Goal: Information Seeking & Learning: Find specific fact

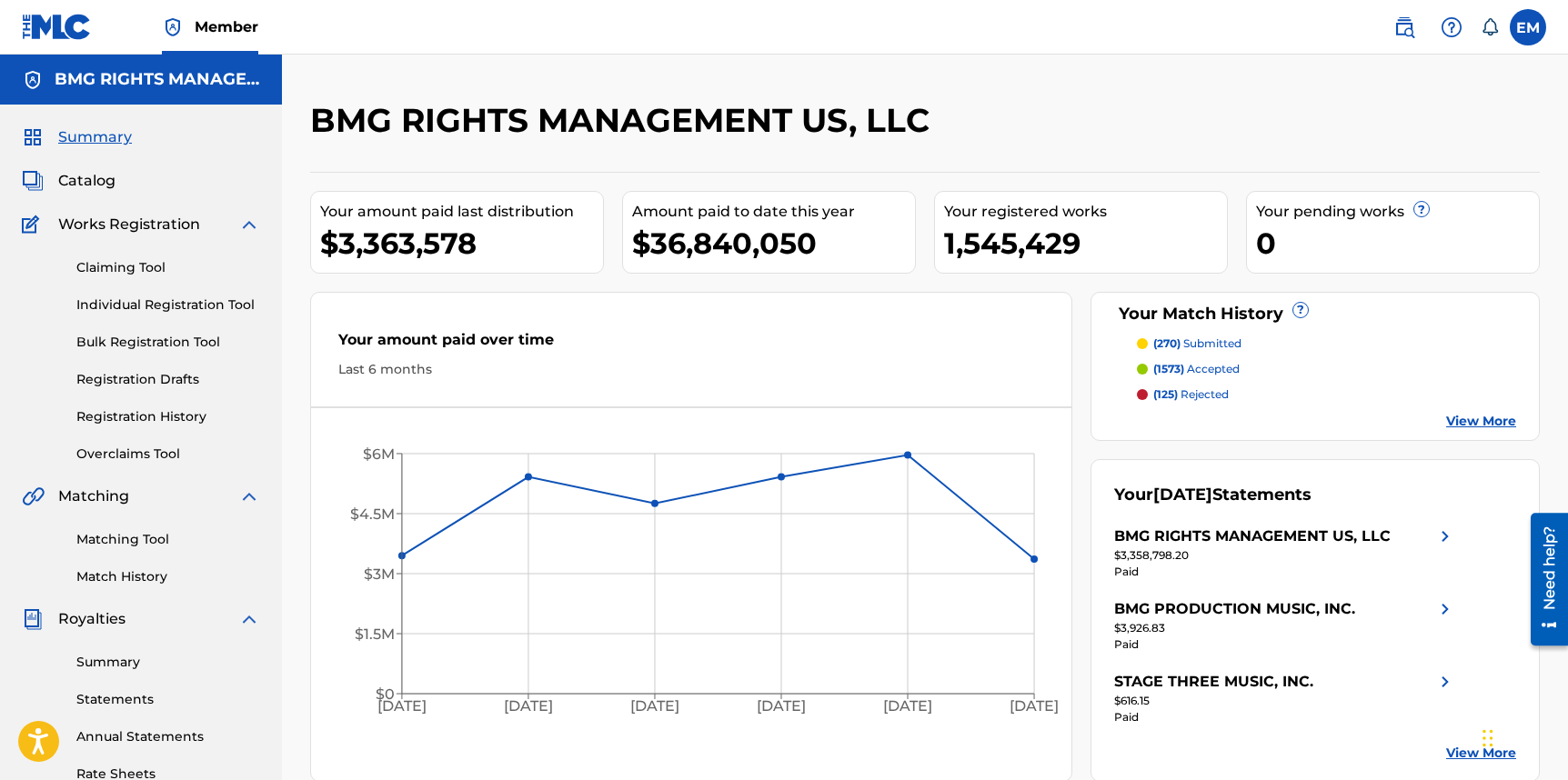
click at [1415, 30] on link at bounding box center [1404, 27] width 37 height 37
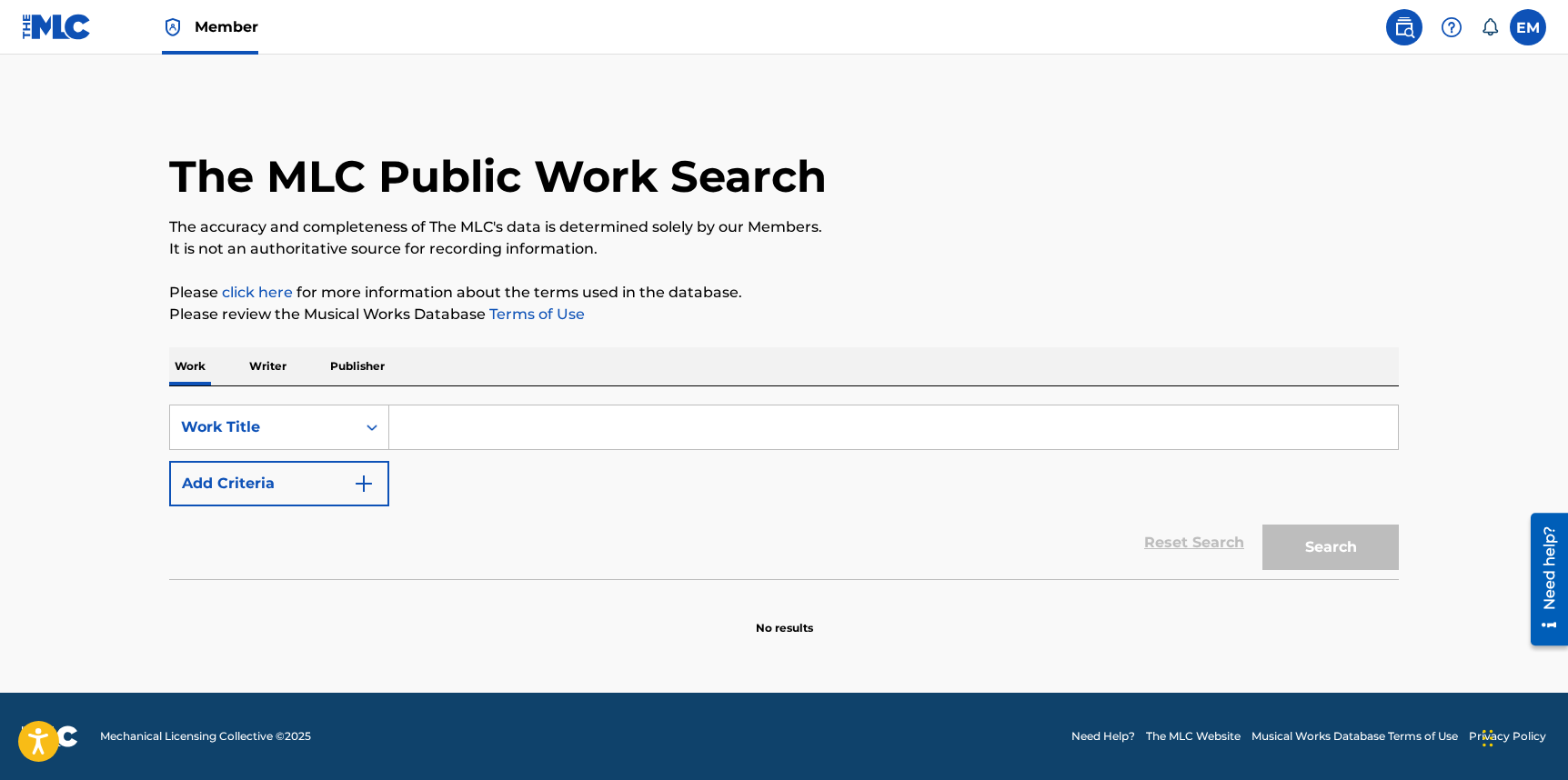
click at [441, 420] on input "Search Form" at bounding box center [893, 427] width 1009 height 44
click at [337, 471] on button "Add Criteria" at bounding box center [279, 483] width 220 height 45
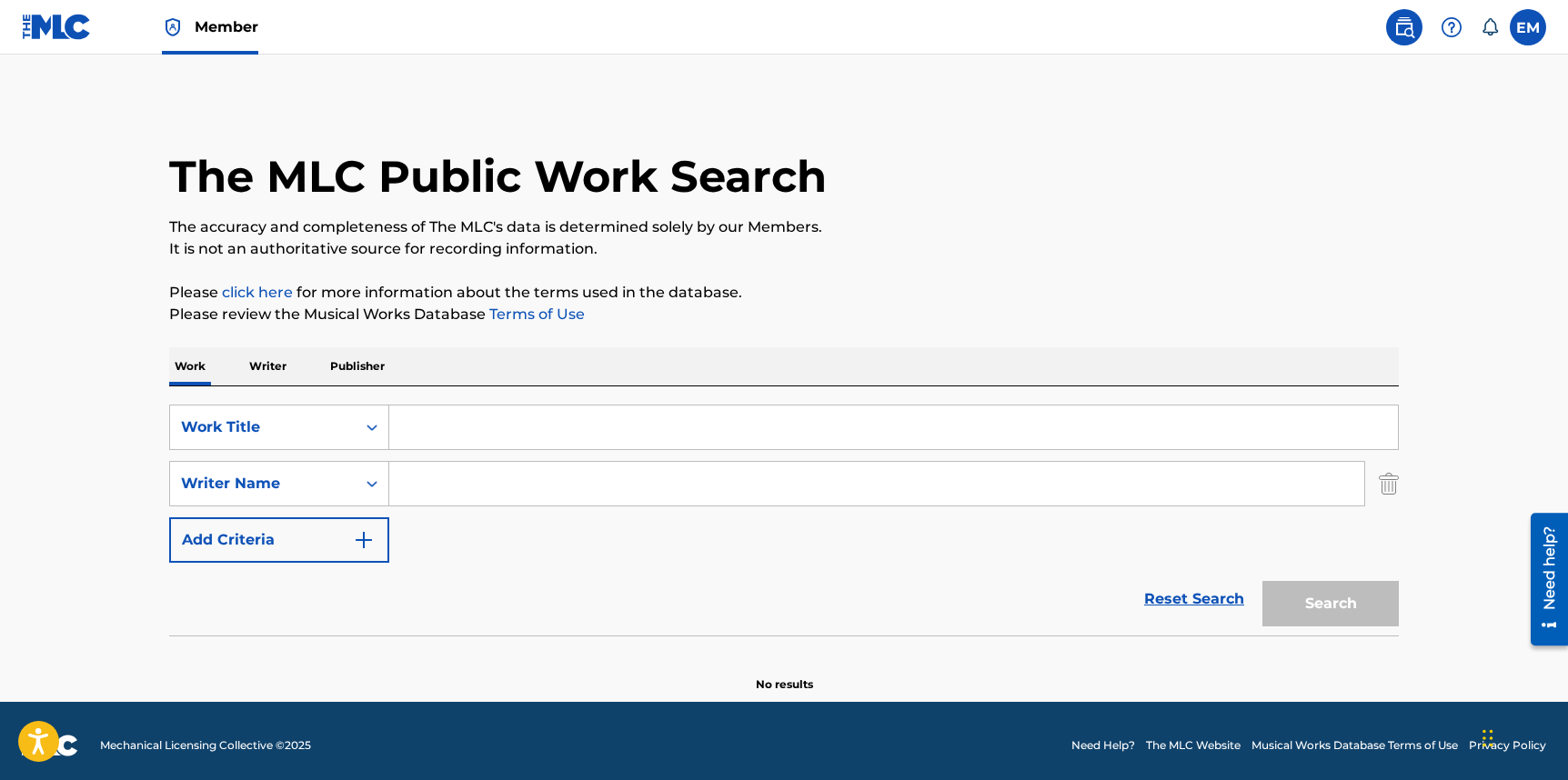
drag, startPoint x: 1385, startPoint y: 477, endPoint x: 942, endPoint y: 477, distance: 443.0
click at [1384, 477] on img "Search Form" at bounding box center [1389, 483] width 20 height 45
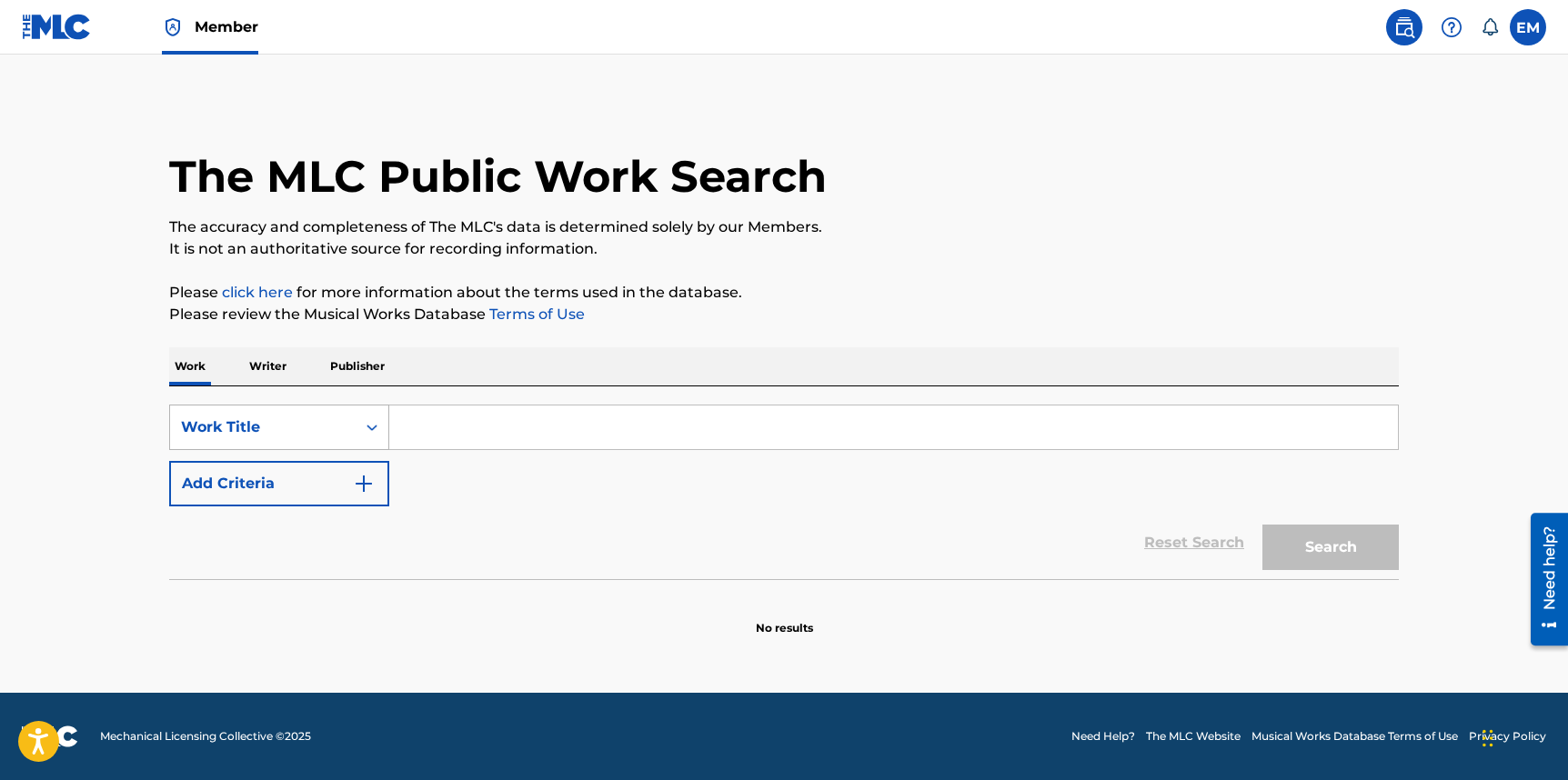
click at [309, 437] on div "Work Title" at bounding box center [262, 427] width 164 height 22
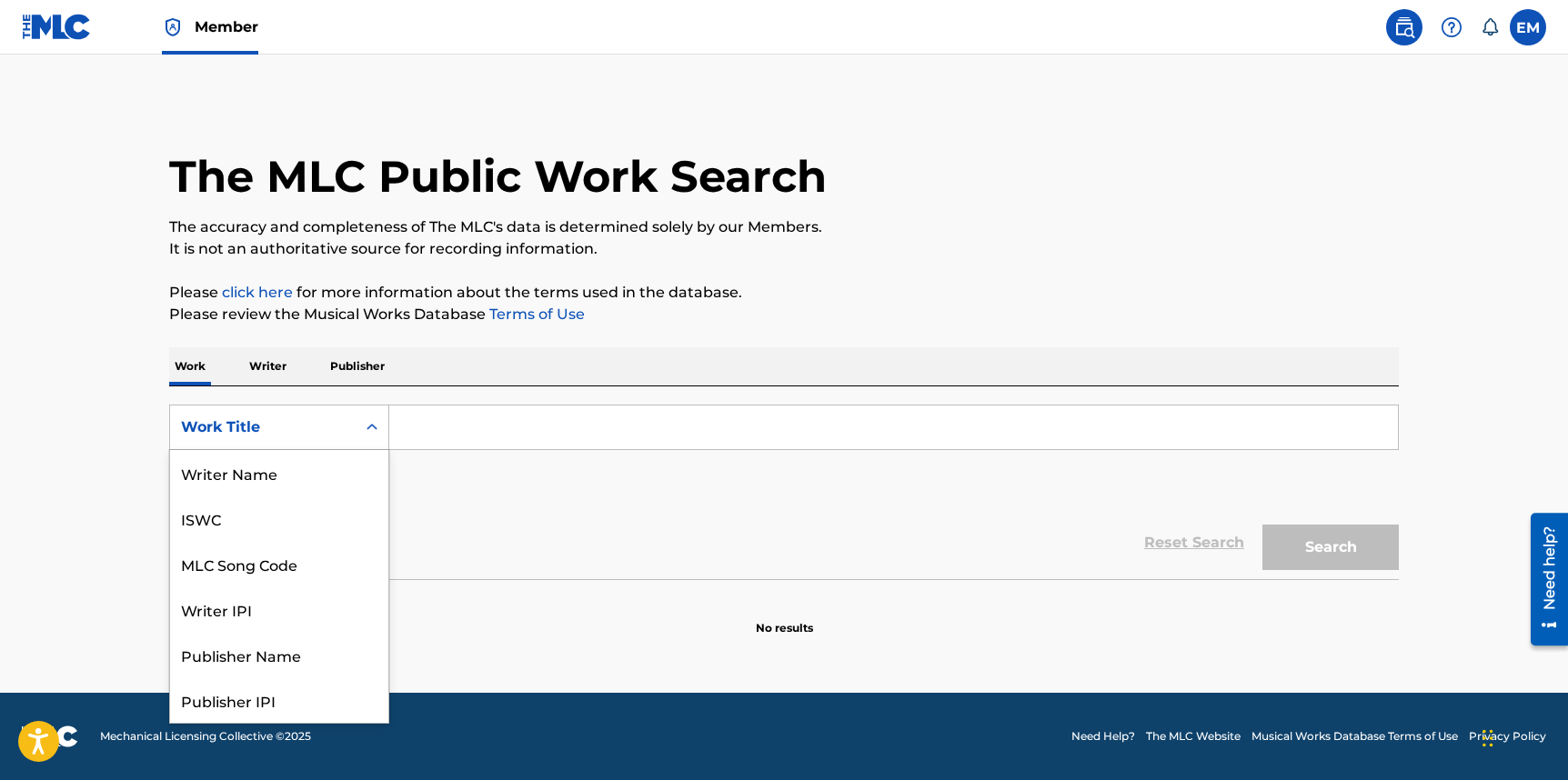
scroll to position [91, 0]
click at [293, 471] on div "MLC Song Code" at bounding box center [280, 472] width 219 height 45
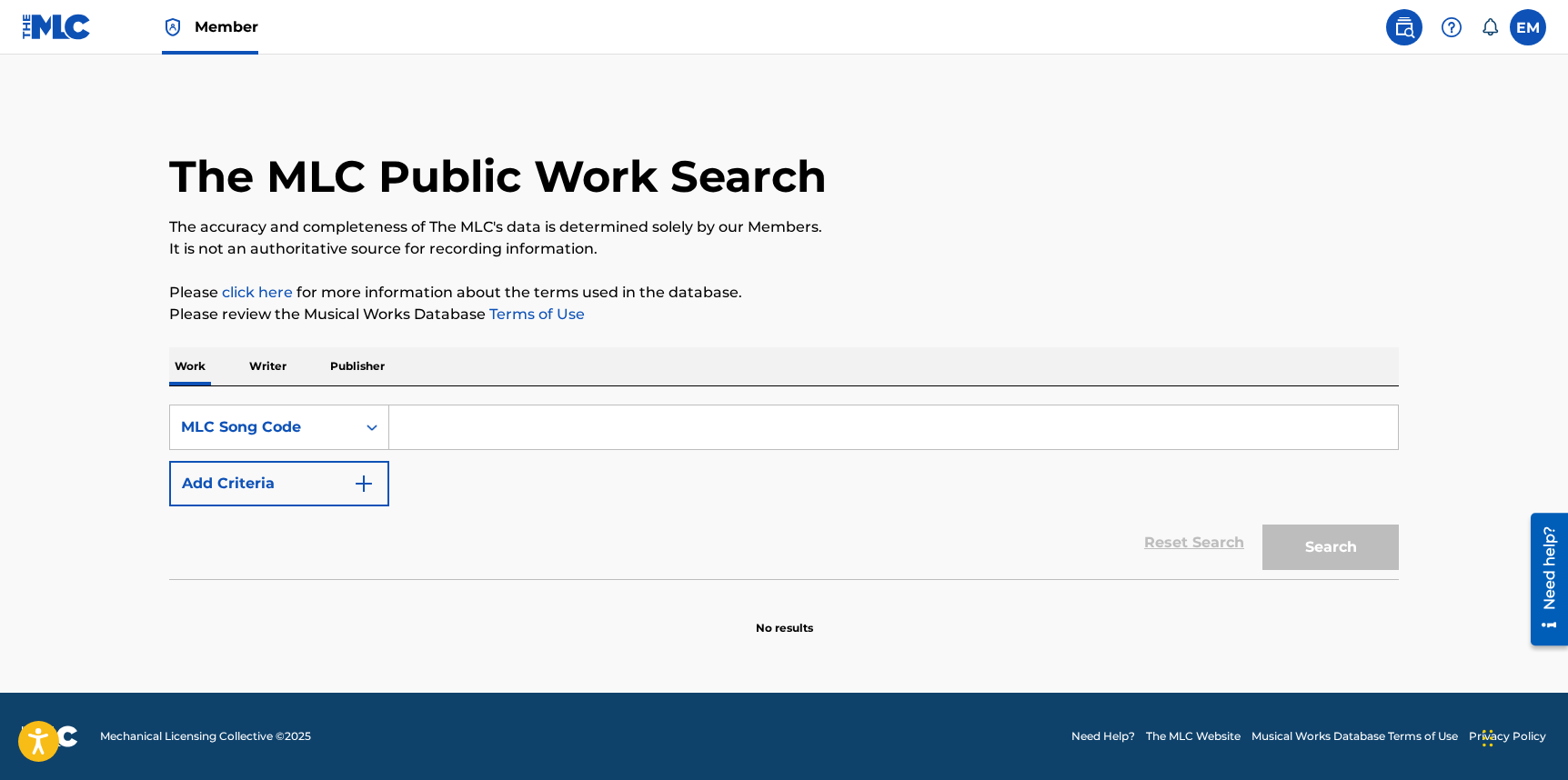
click at [435, 426] on input "Search Form" at bounding box center [893, 427] width 1009 height 44
paste input "QB2RFV"
type input "QB2RFV"
click at [1337, 541] on button "Search" at bounding box center [1330, 547] width 136 height 45
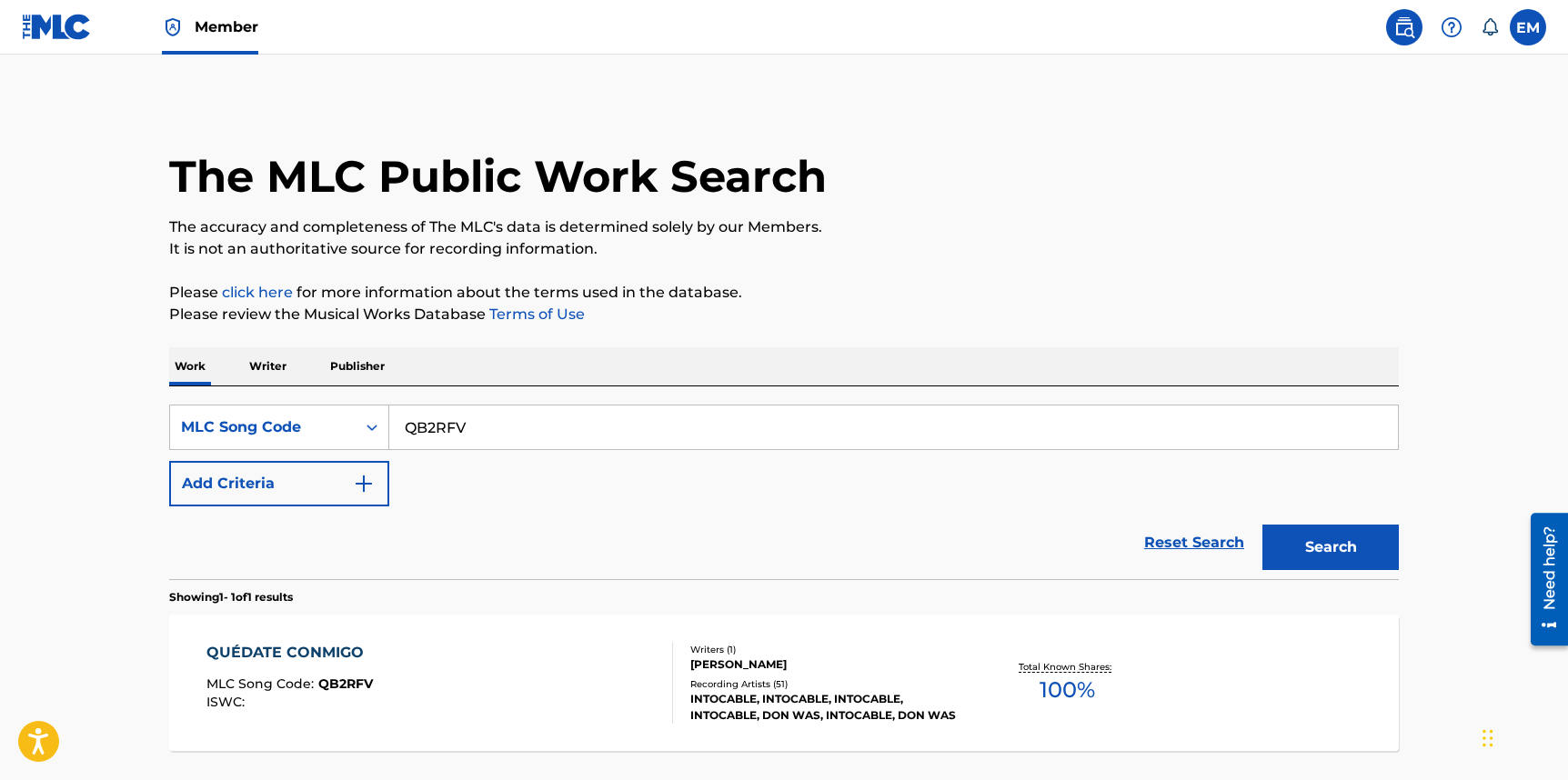
scroll to position [153, 0]
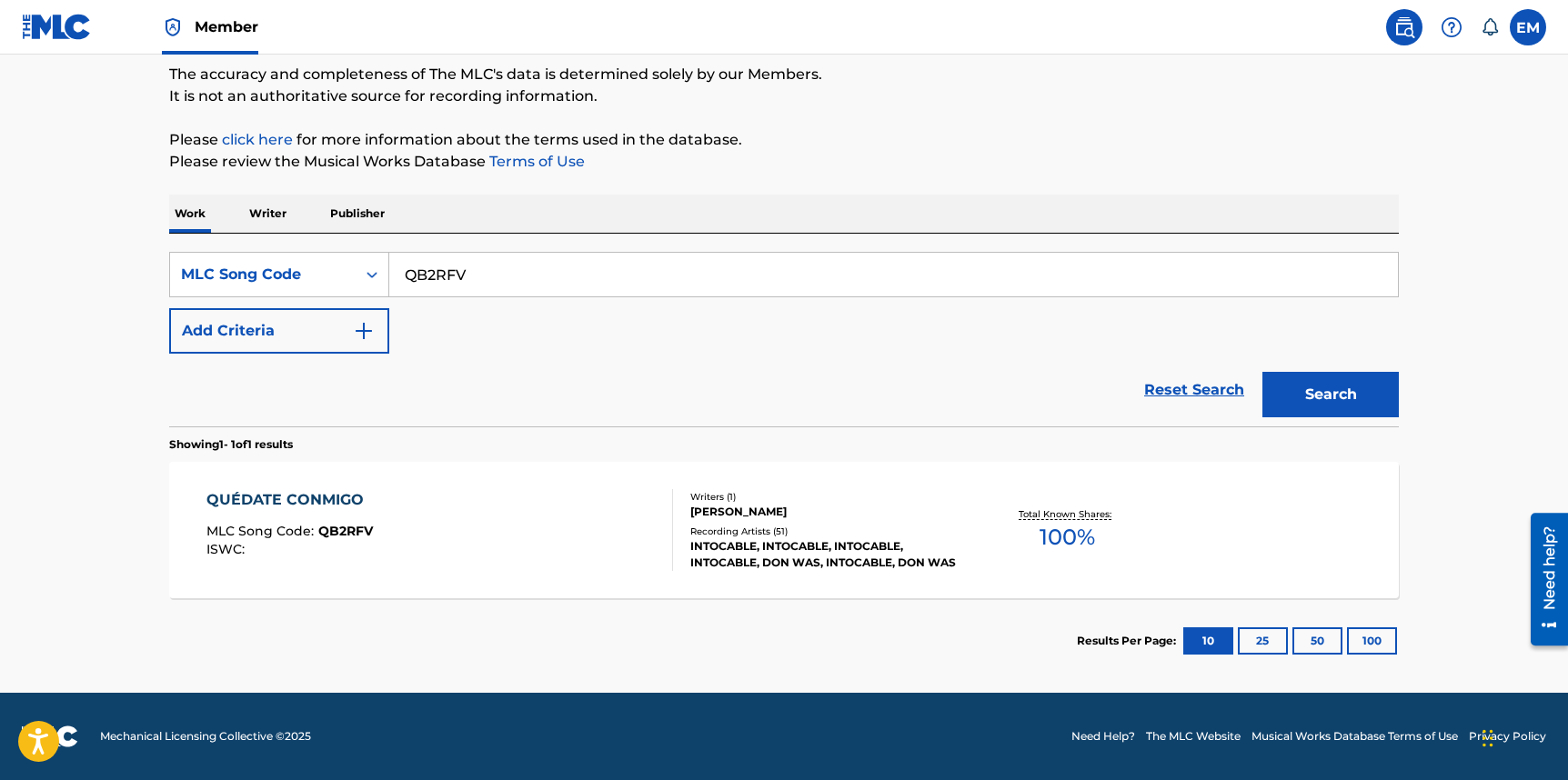
click at [486, 495] on div "QUÉDATE CONMIGO MLC Song Code : QB2RFV ISWC :" at bounding box center [439, 530] width 467 height 82
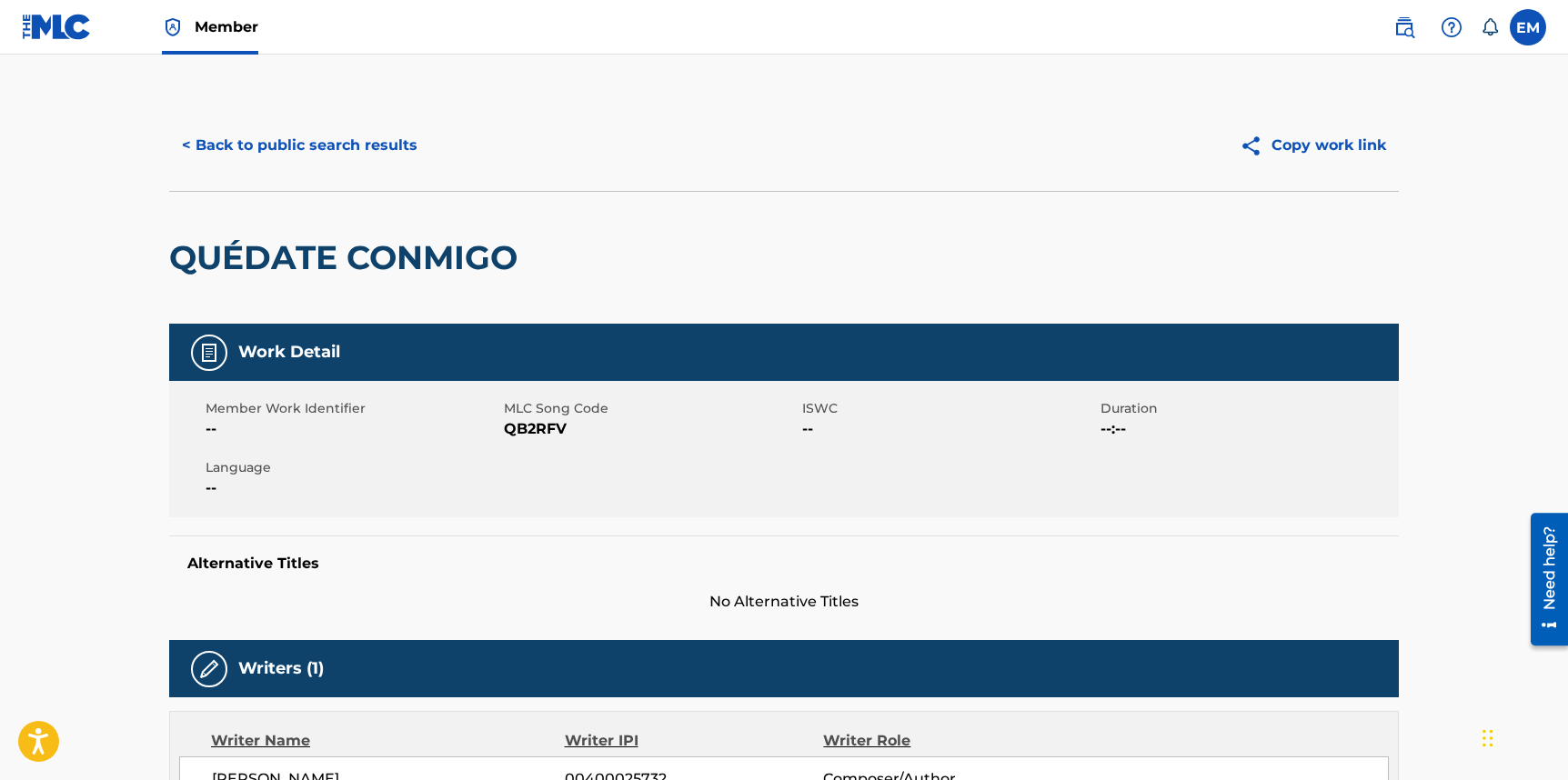
click at [518, 431] on span "QB2RFV" at bounding box center [651, 429] width 294 height 22
copy span "QB2RFV"
click at [363, 148] on button "< Back to public search results" at bounding box center [300, 145] width 261 height 45
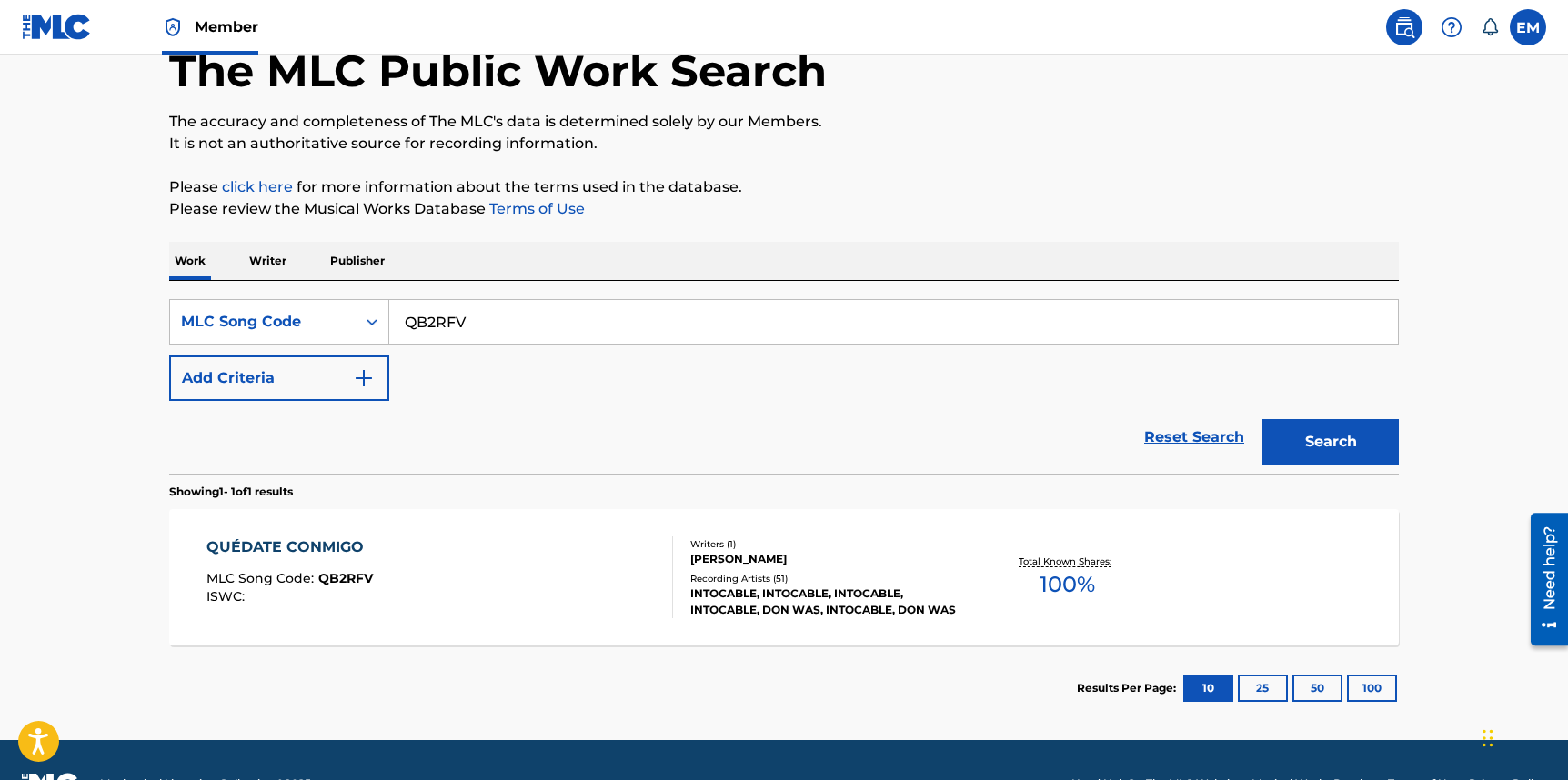
click at [509, 341] on input "QB2RFV" at bounding box center [893, 321] width 1009 height 44
paste input "CA5301"
type input "CA5301"
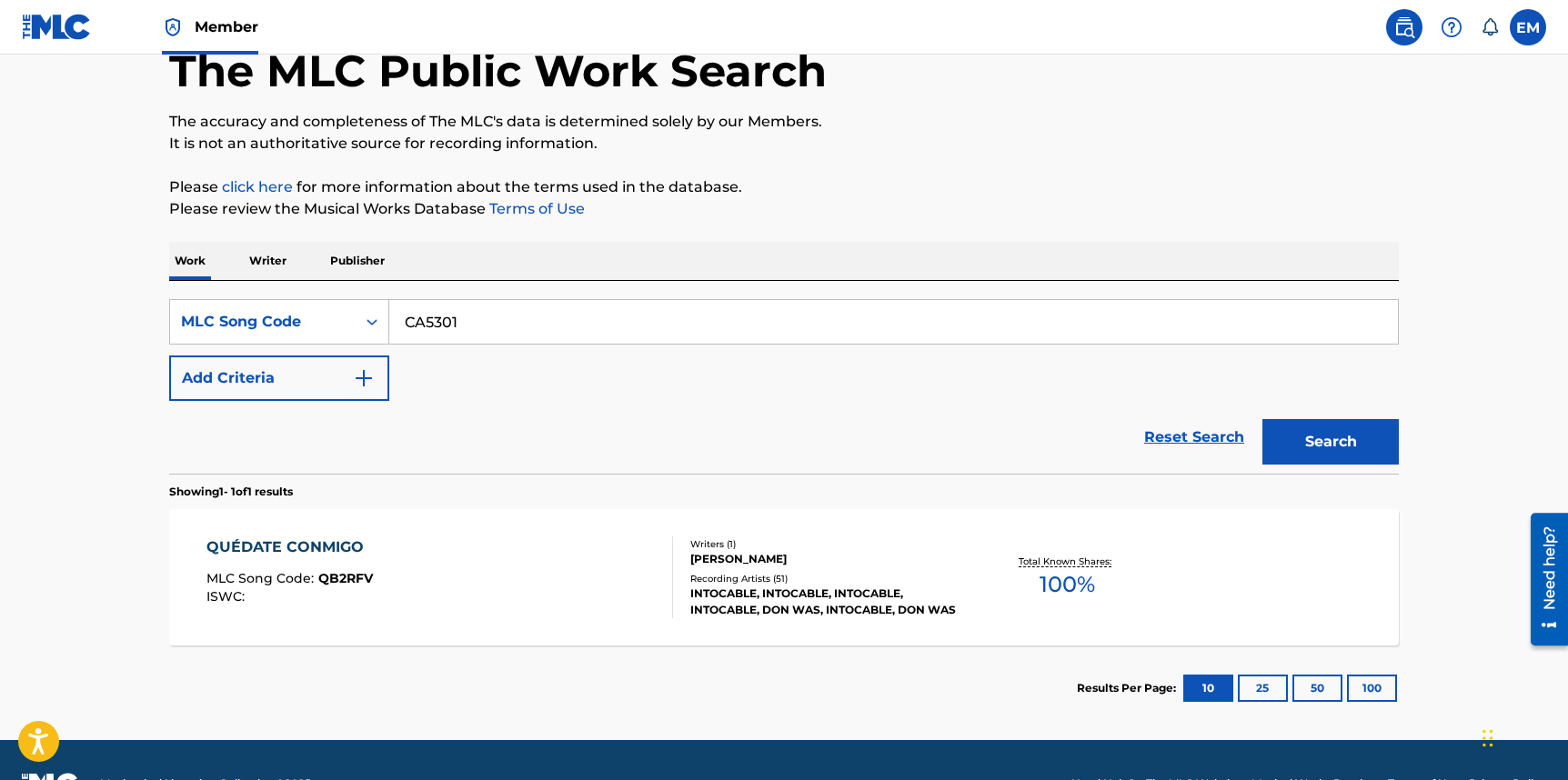
click at [1351, 450] on button "Search" at bounding box center [1330, 441] width 136 height 45
click at [694, 594] on div "INTOCABLE, INTOCABLE, INTOCABLE, INTOCABLE, INTOCABLE" at bounding box center [828, 602] width 275 height 33
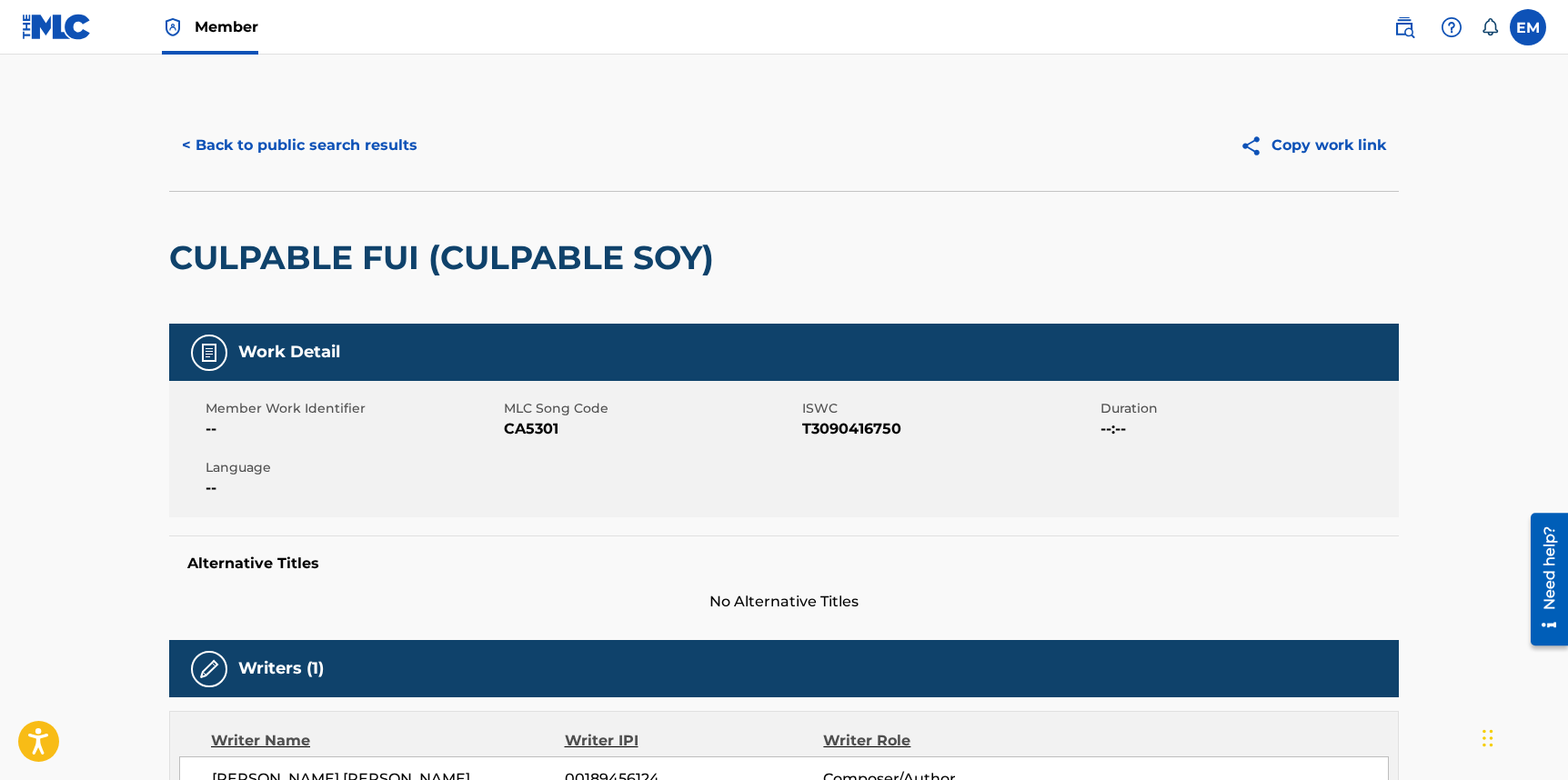
click at [498, 260] on h2 "CULPABLE FUI (CULPABLE SOY)" at bounding box center [446, 257] width 554 height 41
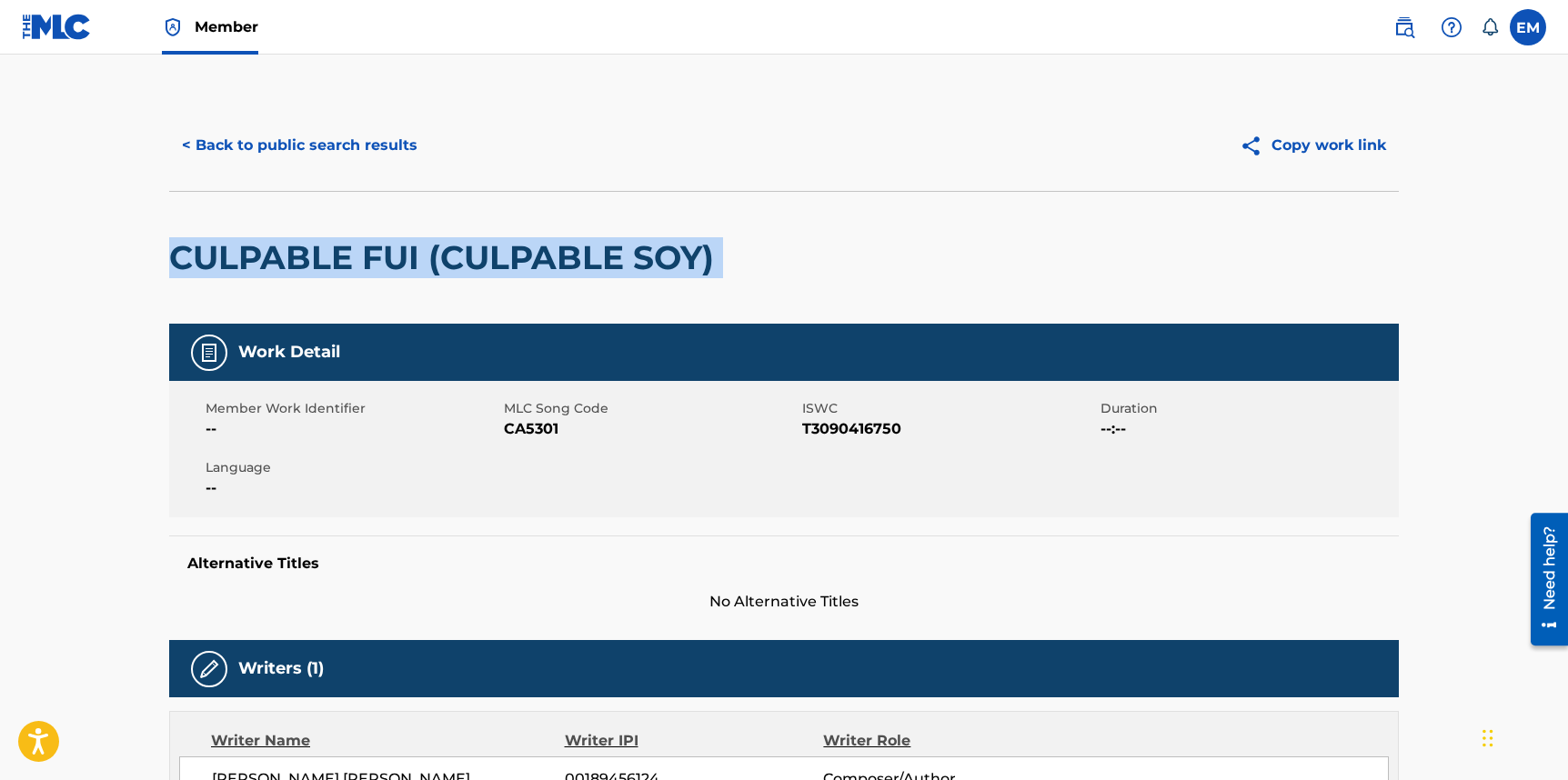
click at [498, 260] on h2 "CULPABLE FUI (CULPABLE SOY)" at bounding box center [446, 257] width 554 height 41
copy div "CULPABLE FUI (CULPABLE SOY)"
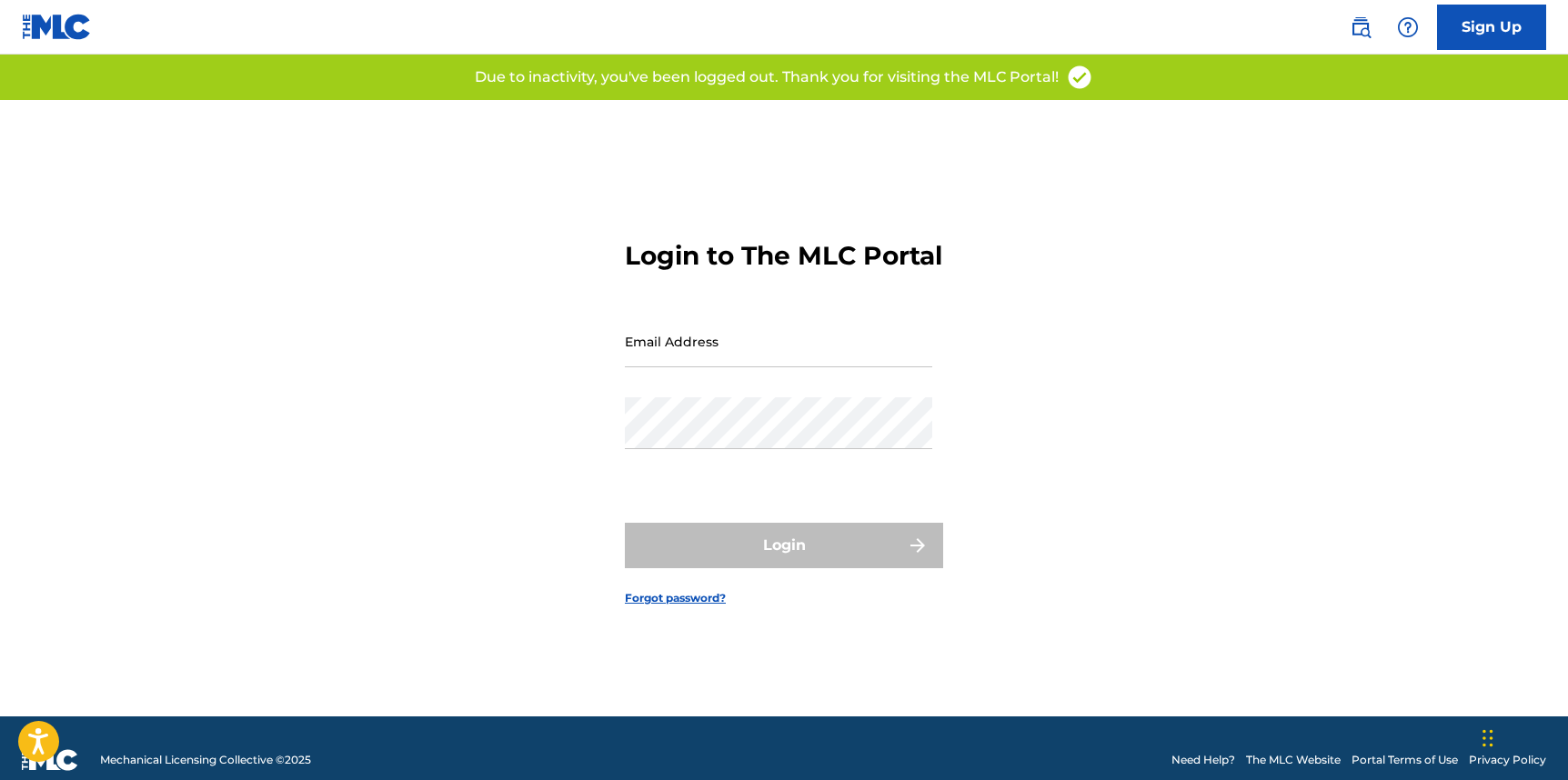
drag, startPoint x: 734, startPoint y: 363, endPoint x: 726, endPoint y: 381, distance: 19.7
click at [733, 363] on input "Email Address" at bounding box center [779, 342] width 308 height 52
type input "[PERSON_NAME][EMAIL_ADDRESS][PERSON_NAME][DOMAIN_NAME]"
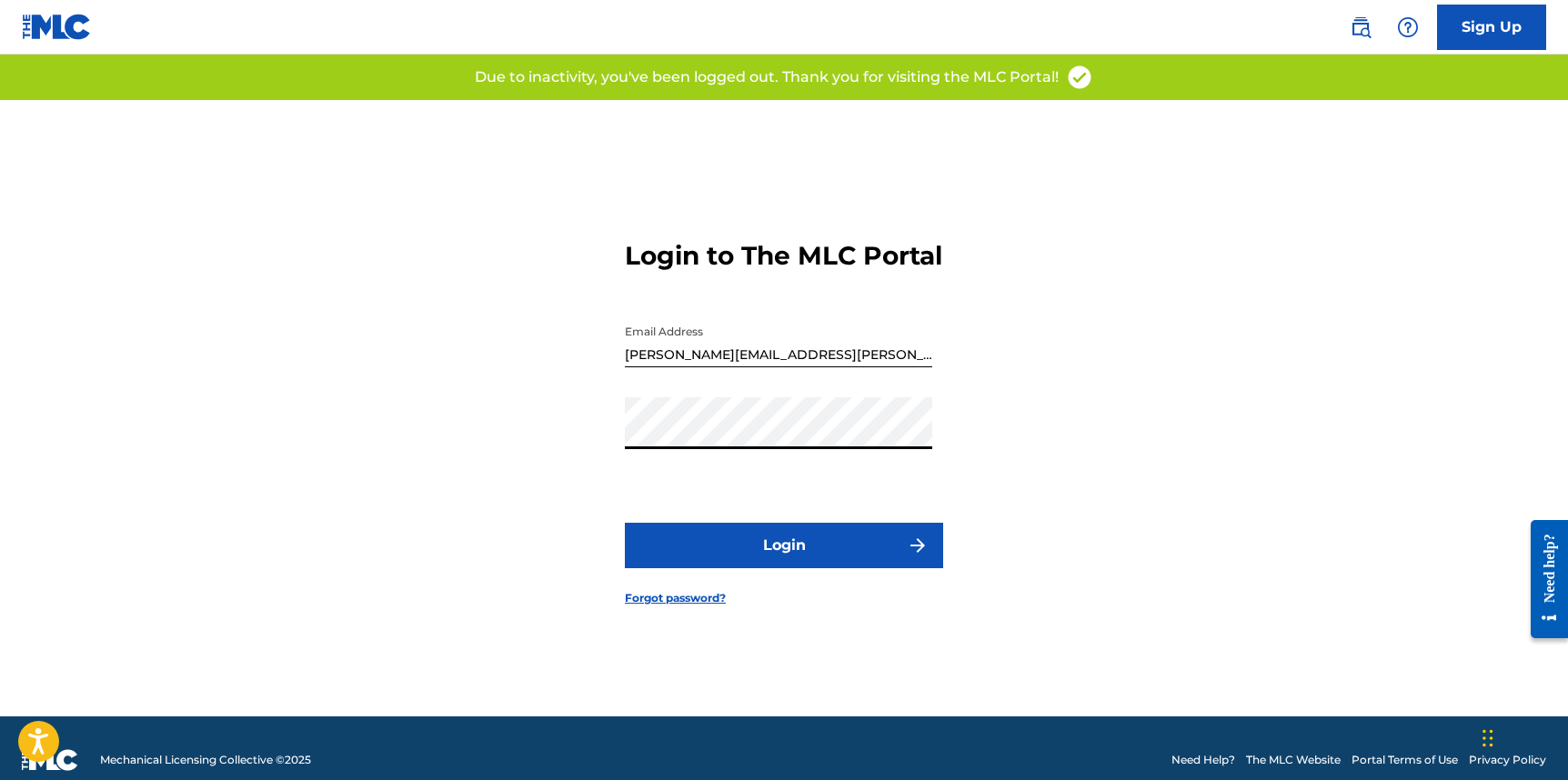
click at [744, 566] on button "Login" at bounding box center [784, 545] width 318 height 45
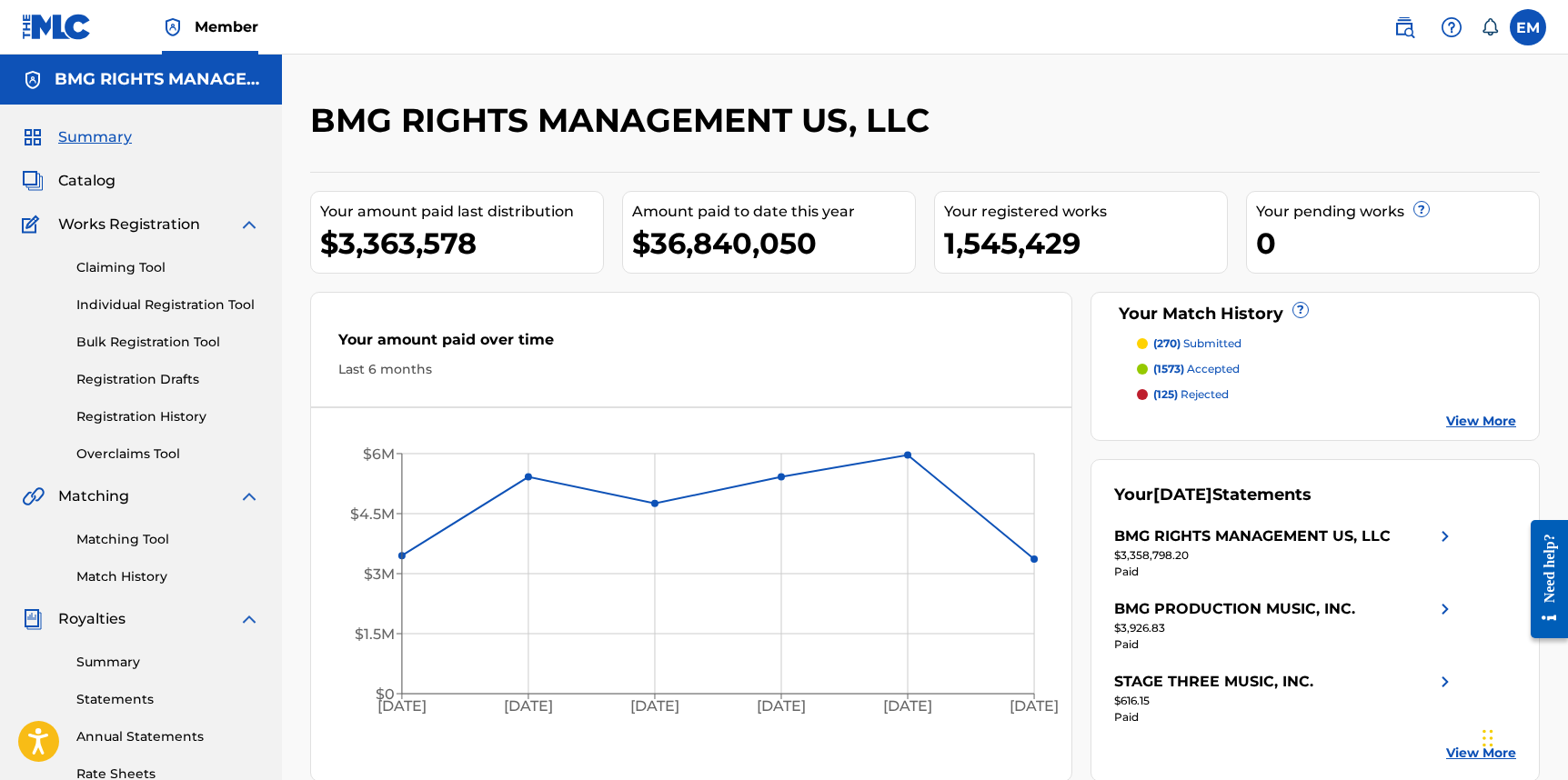
click at [1404, 26] on img at bounding box center [1404, 27] width 22 height 22
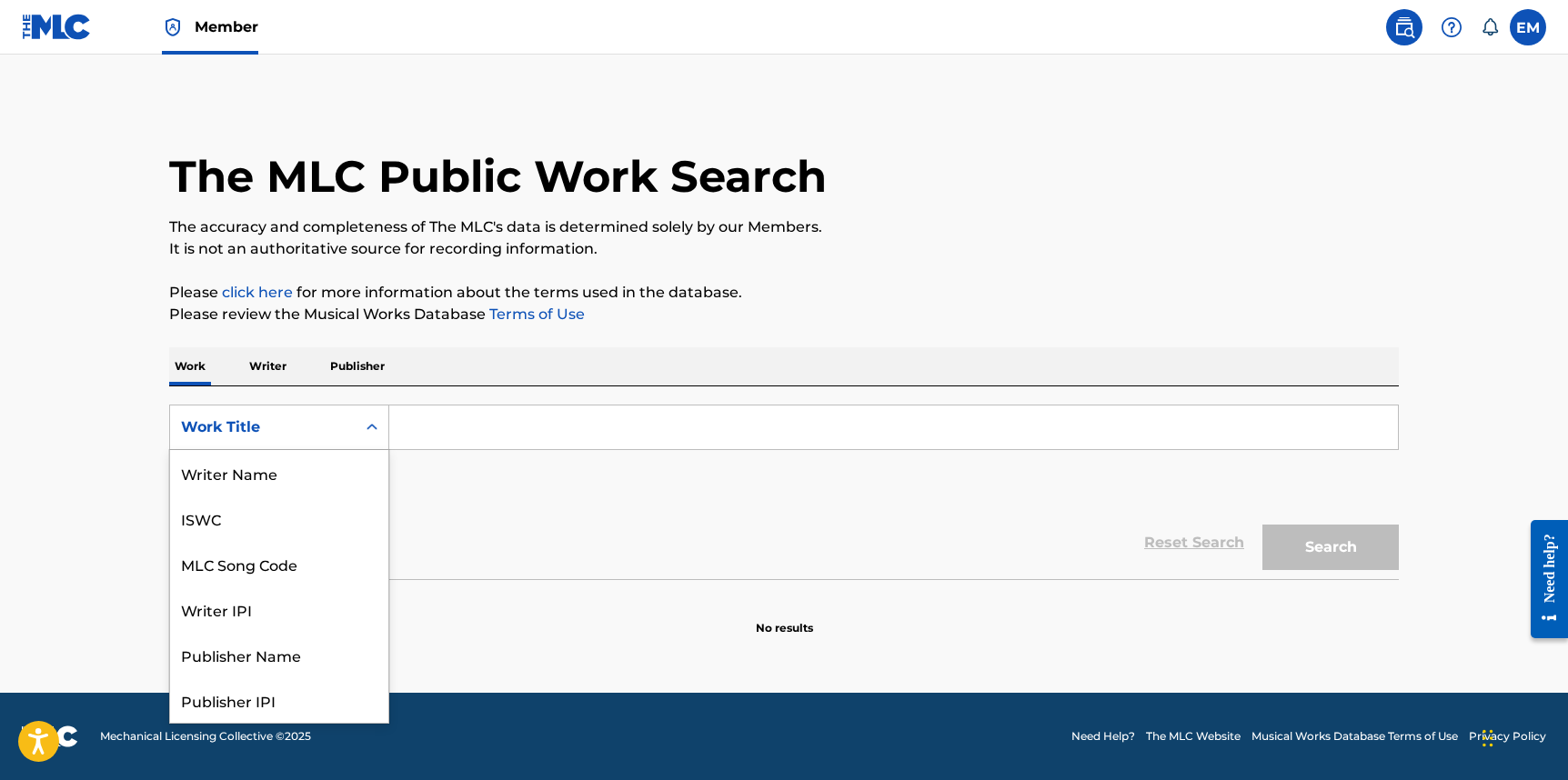
click at [213, 435] on div "Work Title" at bounding box center [262, 427] width 164 height 22
click at [264, 476] on div "MLC Song Code" at bounding box center [280, 472] width 219 height 45
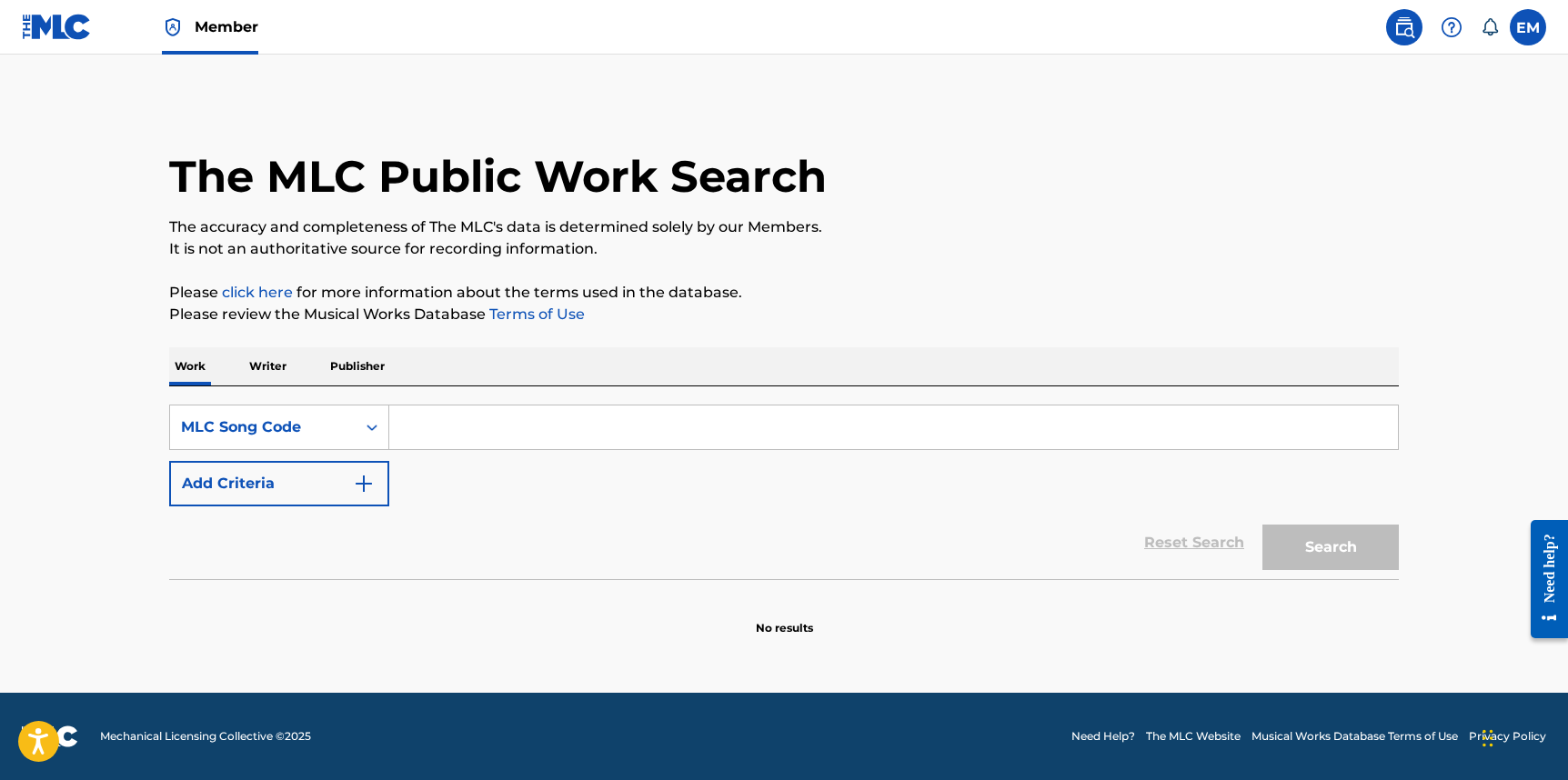
click at [473, 430] on input "Search Form" at bounding box center [893, 427] width 1009 height 44
paste input "QB0OX6"
type input "QB0OX6"
click at [1297, 560] on button "Search" at bounding box center [1330, 547] width 136 height 45
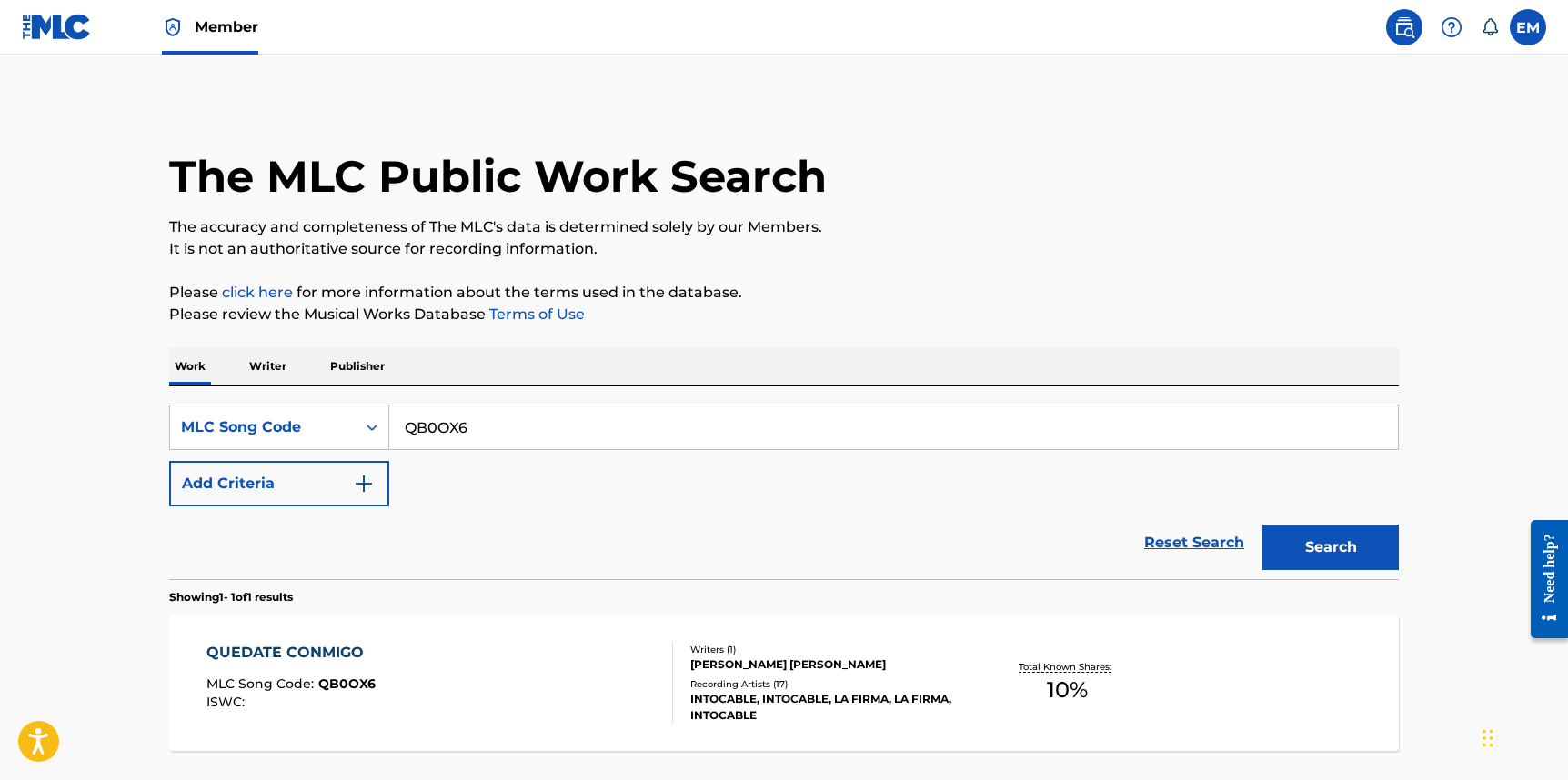
click at [514, 670] on div "QUEDATE CONMIGO MLC Song Code : QB0OX6 ISWC :" at bounding box center [439, 682] width 467 height 82
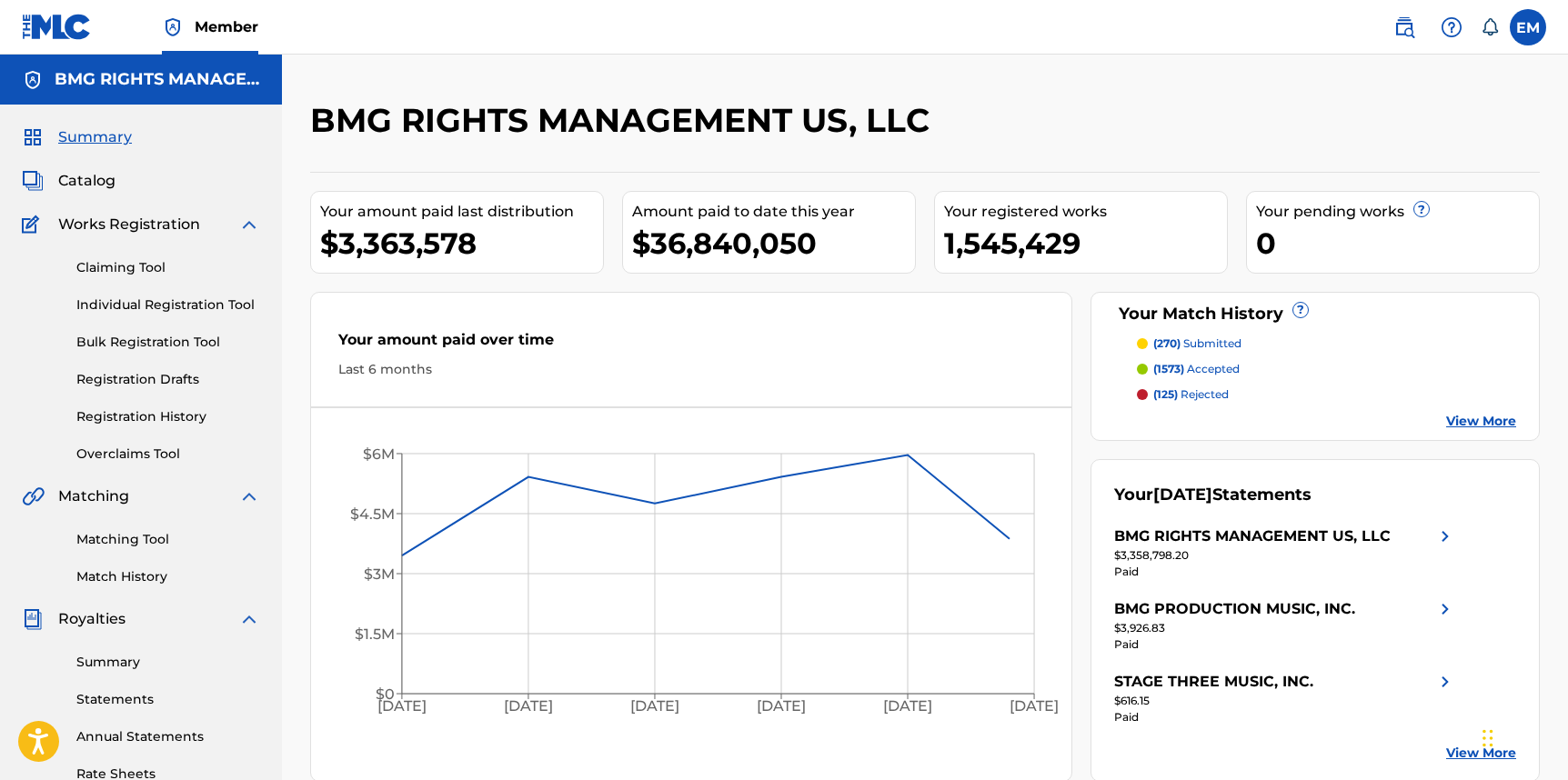
click at [1405, 27] on img at bounding box center [1404, 27] width 22 height 22
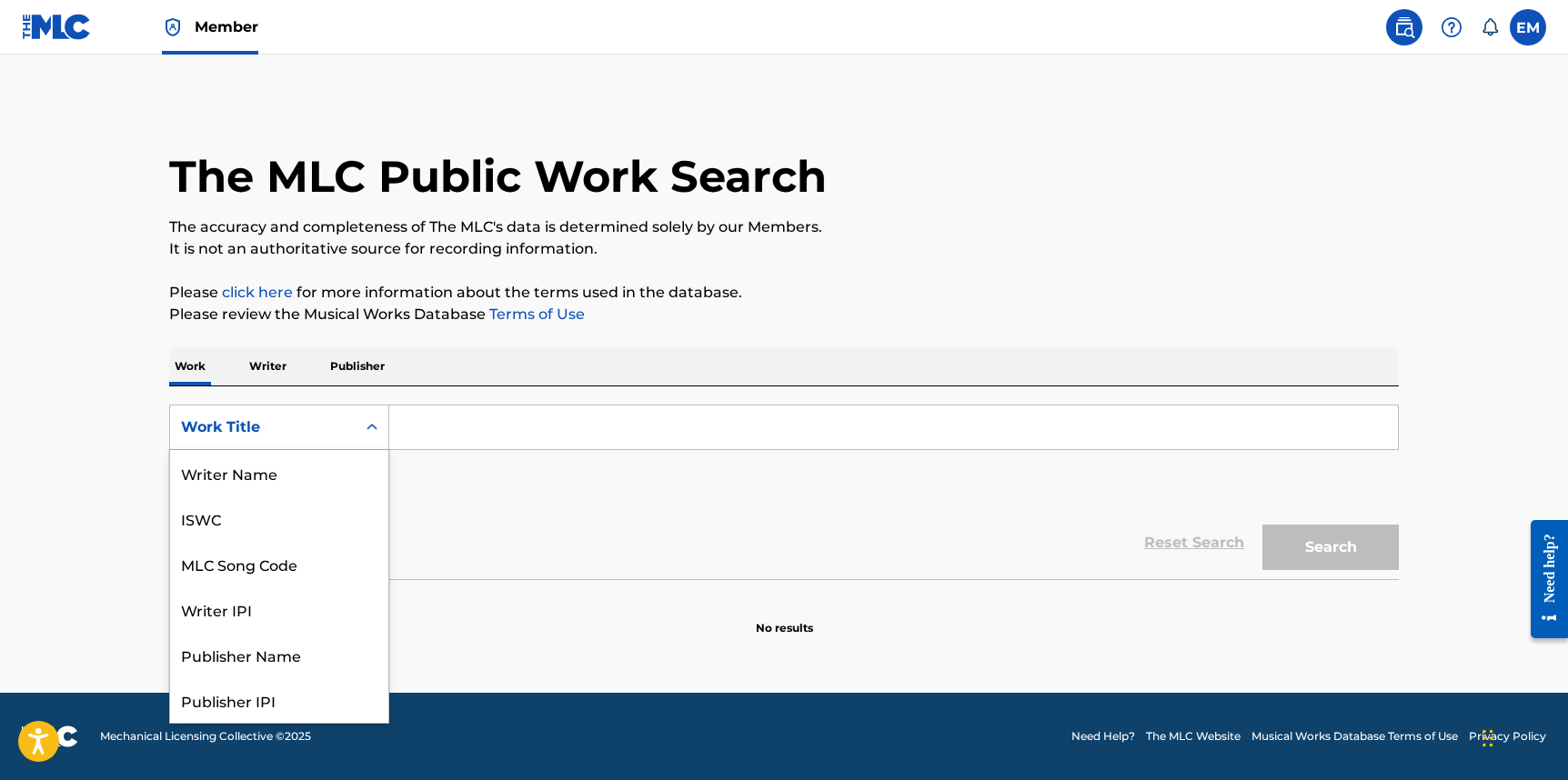
click at [323, 428] on div "Work Title" at bounding box center [262, 427] width 164 height 22
click at [290, 465] on div "MLC Song Code" at bounding box center [280, 472] width 219 height 45
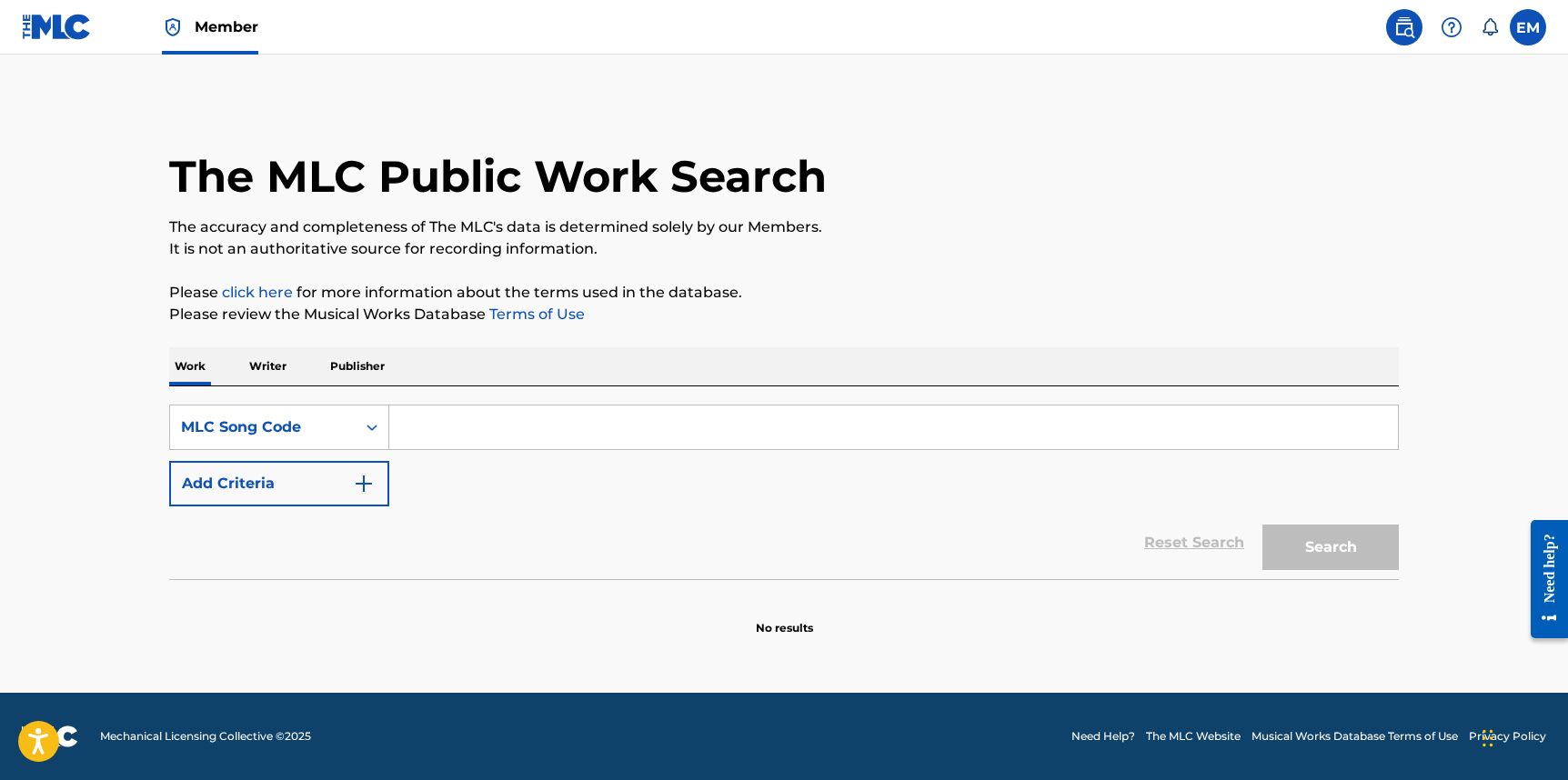
drag, startPoint x: 292, startPoint y: 462, endPoint x: 455, endPoint y: 430, distance: 166.1
click at [455, 430] on input "Search Form" at bounding box center [893, 427] width 1009 height 44
paste input "CV8APD"
type input "CV8APD"
click at [1344, 543] on button "Search" at bounding box center [1330, 547] width 136 height 45
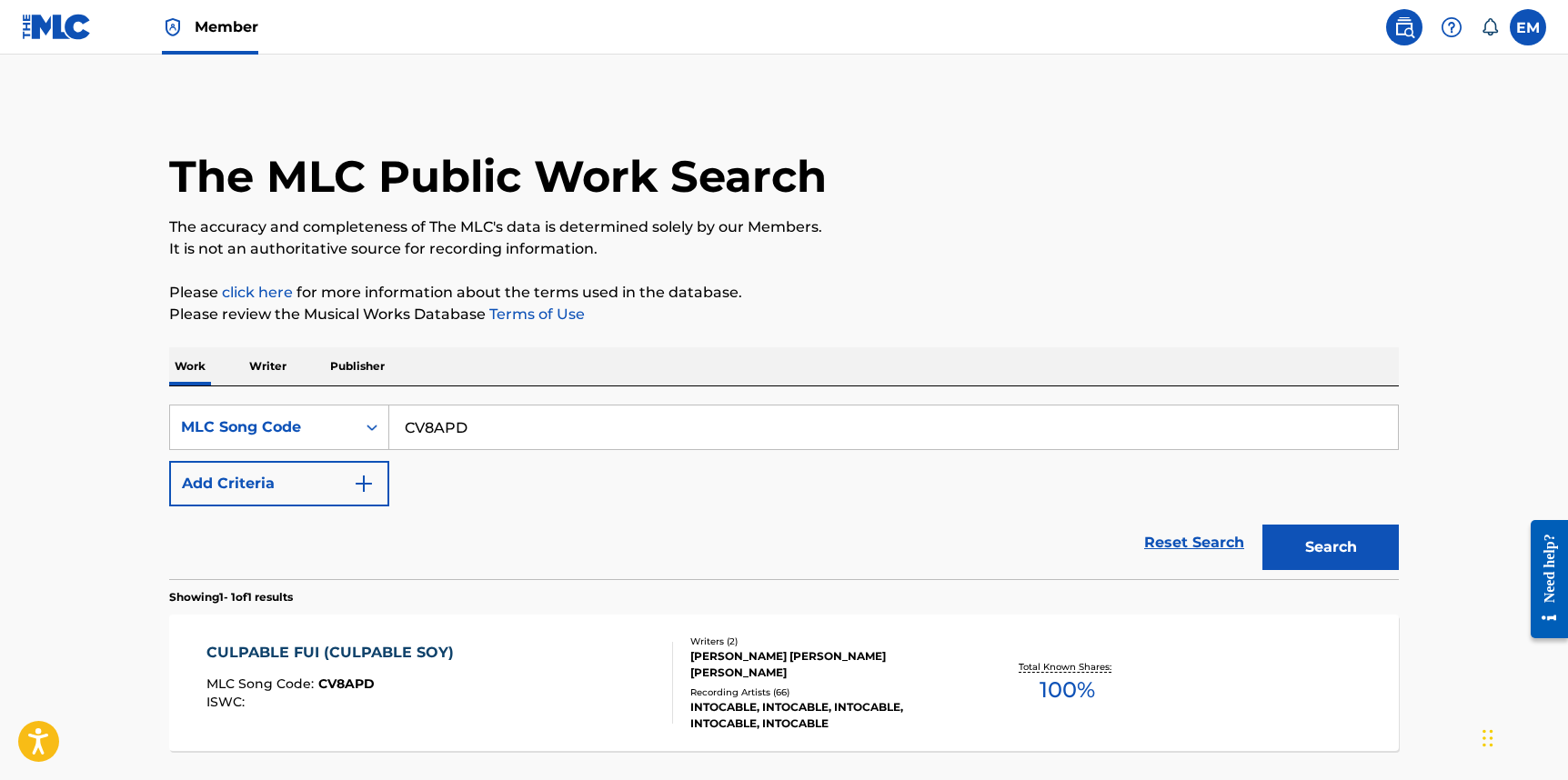
scroll to position [153, 0]
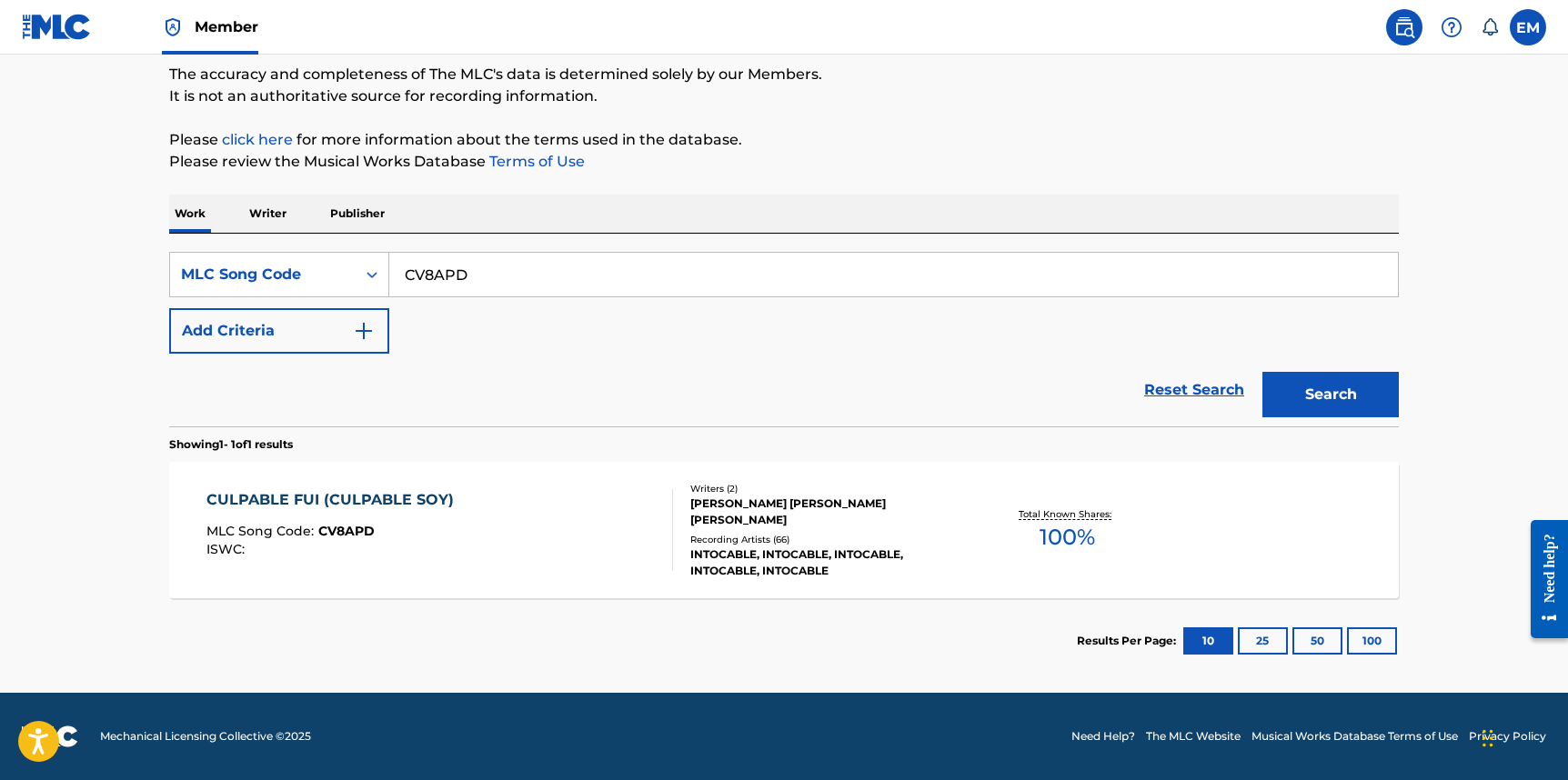
click at [582, 510] on div "CULPABLE FUI (CULPABLE SOY) MLC Song Code : CV8APD ISWC :" at bounding box center [439, 530] width 467 height 82
